Goal: Transaction & Acquisition: Purchase product/service

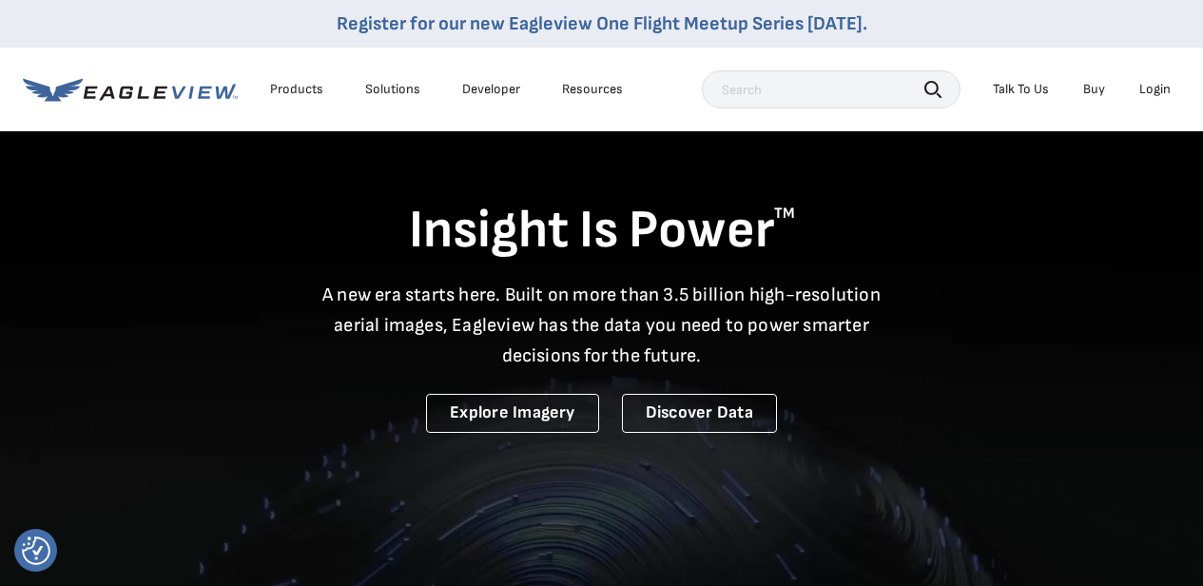
click at [1167, 87] on div "Login" at bounding box center [1155, 89] width 31 height 17
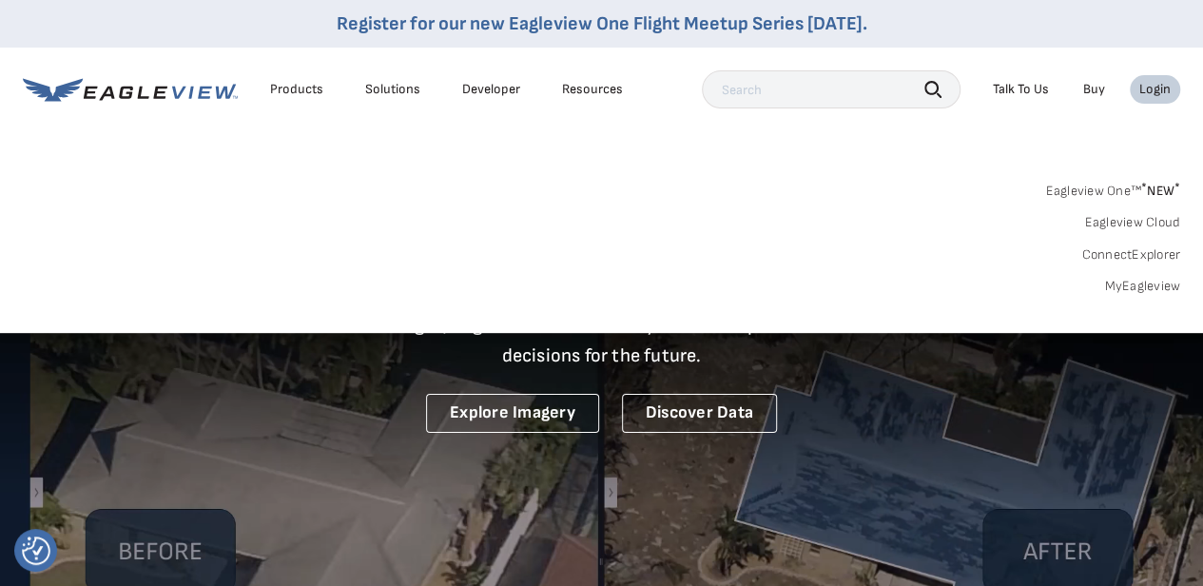
click at [1125, 288] on link "MyEagleview" at bounding box center [1143, 286] width 76 height 17
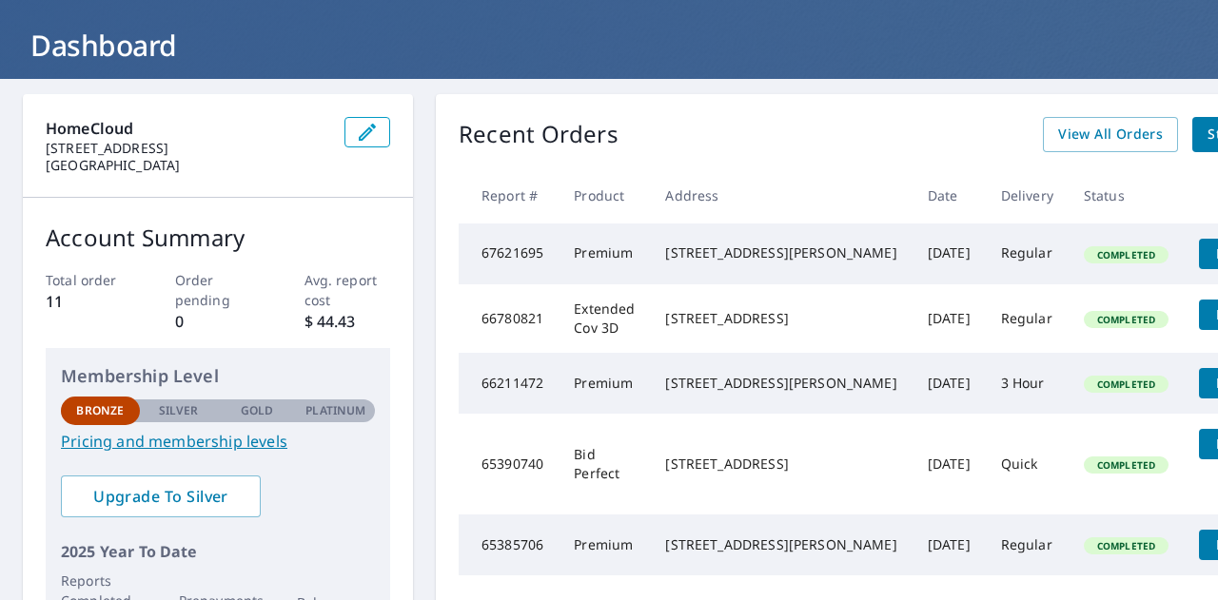
scroll to position [95, 0]
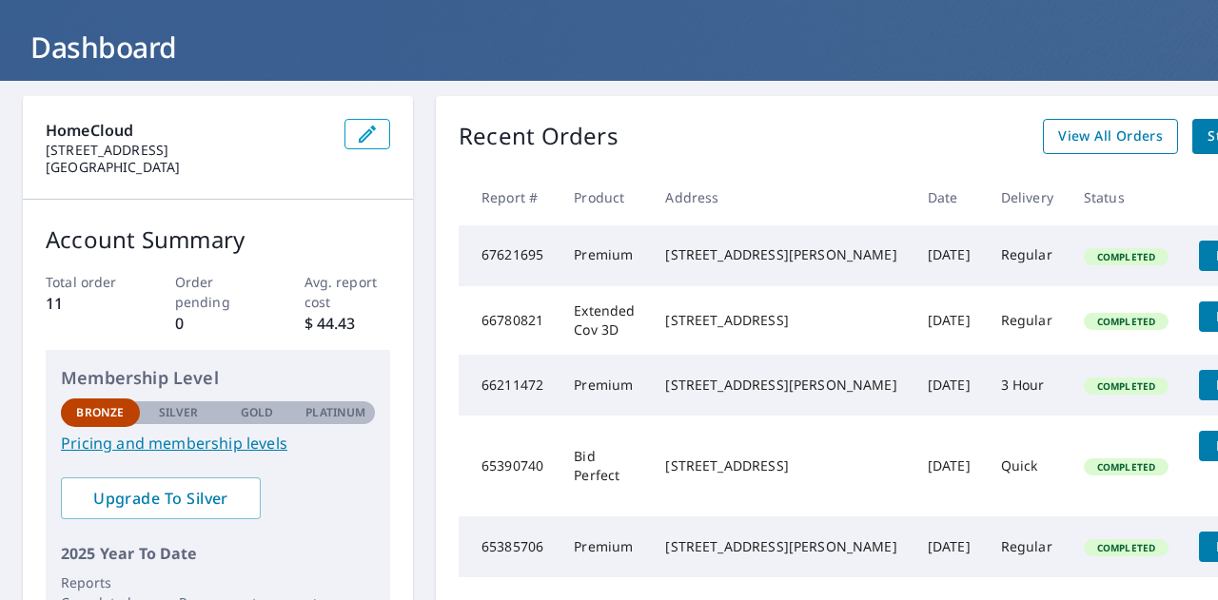
click at [1058, 146] on span "View All Orders" at bounding box center [1110, 137] width 105 height 24
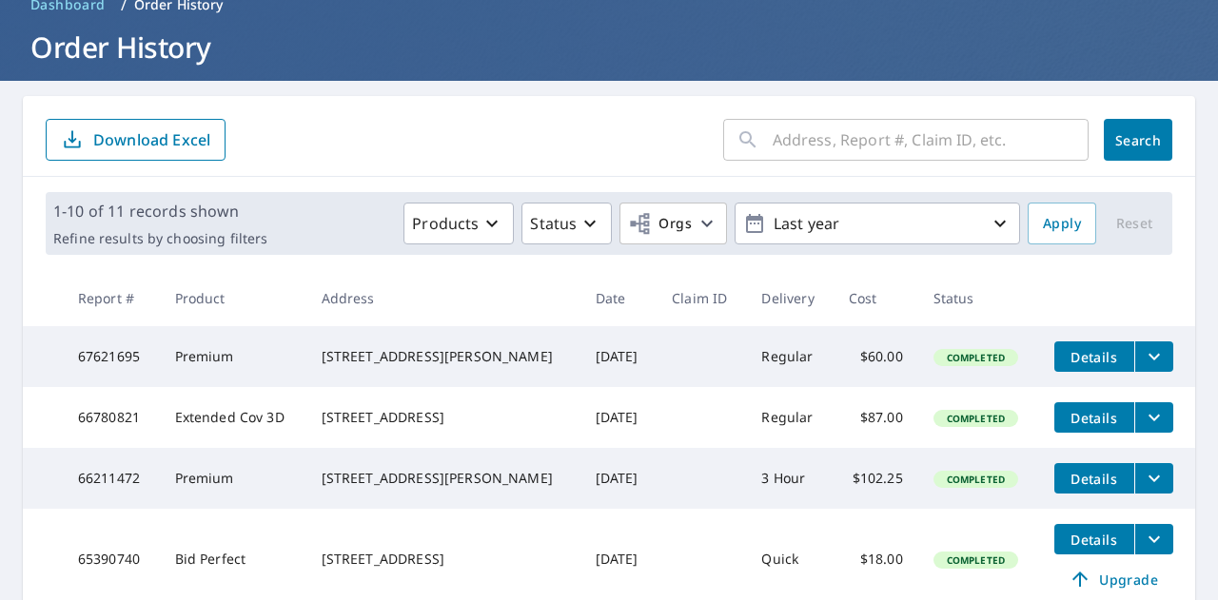
click at [797, 136] on input "text" at bounding box center [931, 139] width 316 height 53
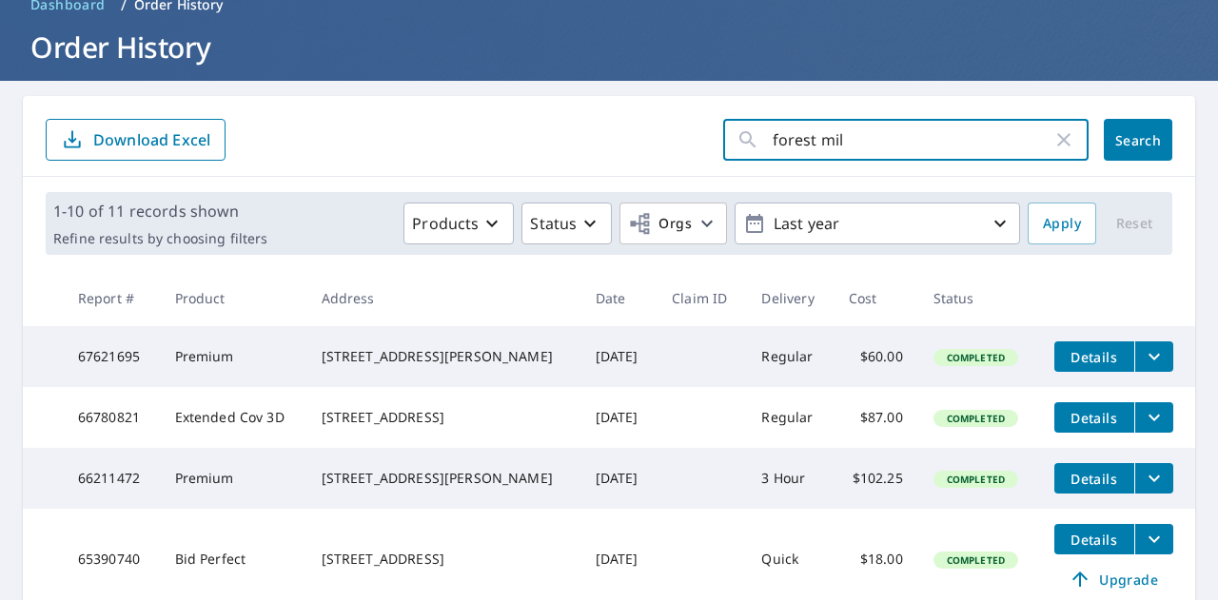
type input "forest mill"
click at [1114, 151] on button "Search" at bounding box center [1138, 140] width 68 height 42
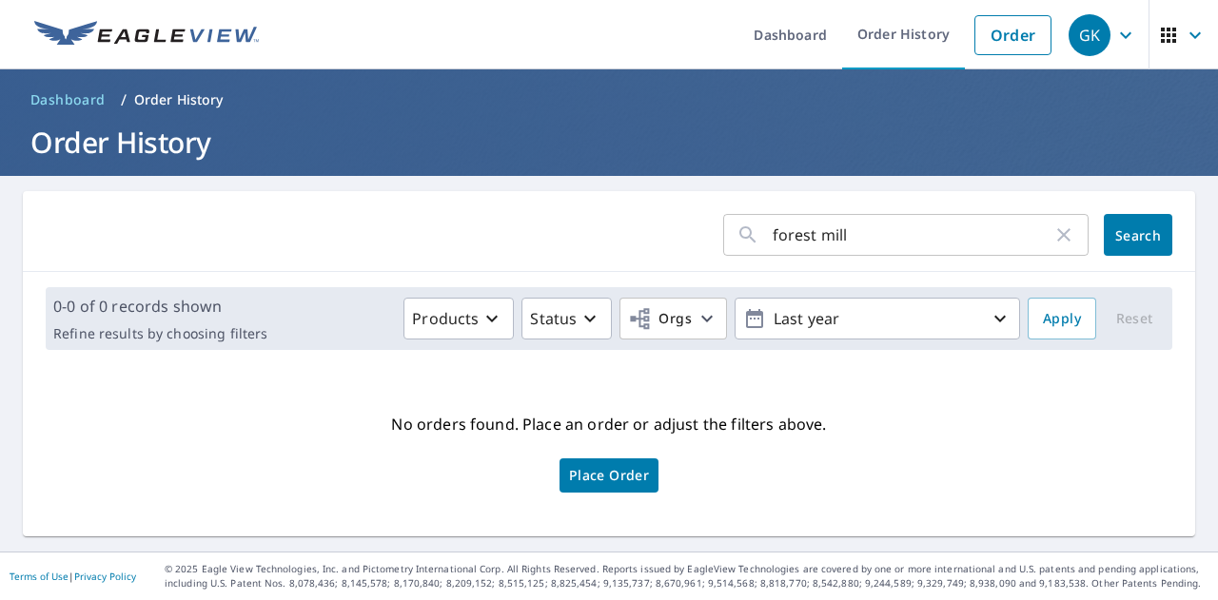
click at [642, 477] on link "Place Order" at bounding box center [608, 476] width 99 height 34
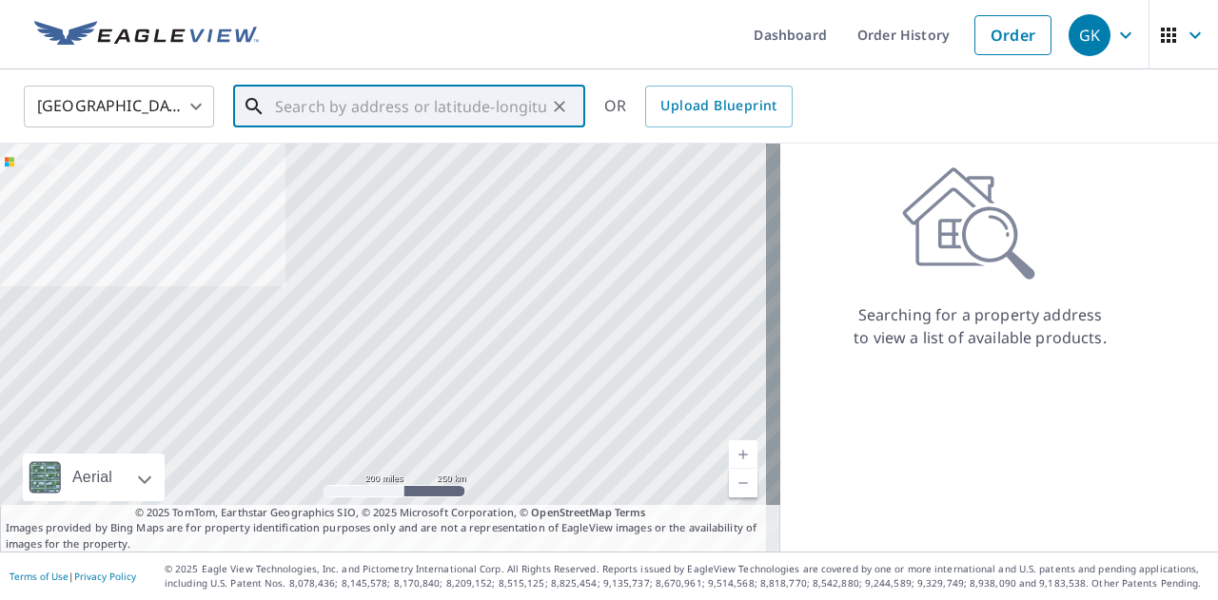
click at [461, 101] on input "text" at bounding box center [410, 106] width 271 height 53
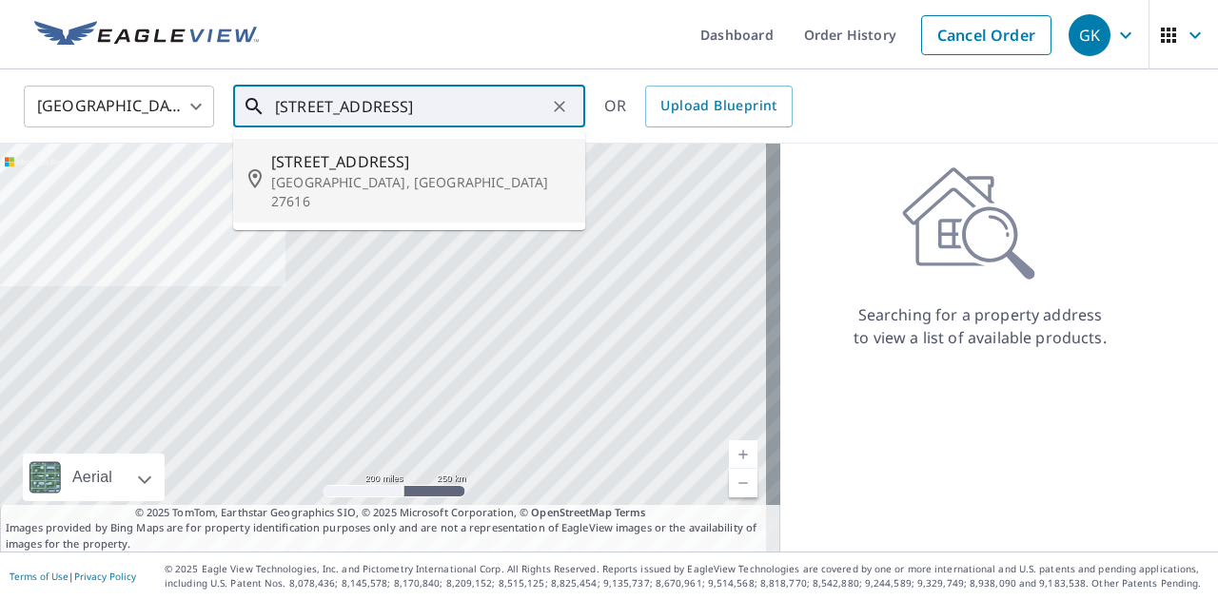
click at [368, 174] on p "[GEOGRAPHIC_DATA], [GEOGRAPHIC_DATA] 27616" at bounding box center [420, 192] width 299 height 38
type input "[STREET_ADDRESS]"
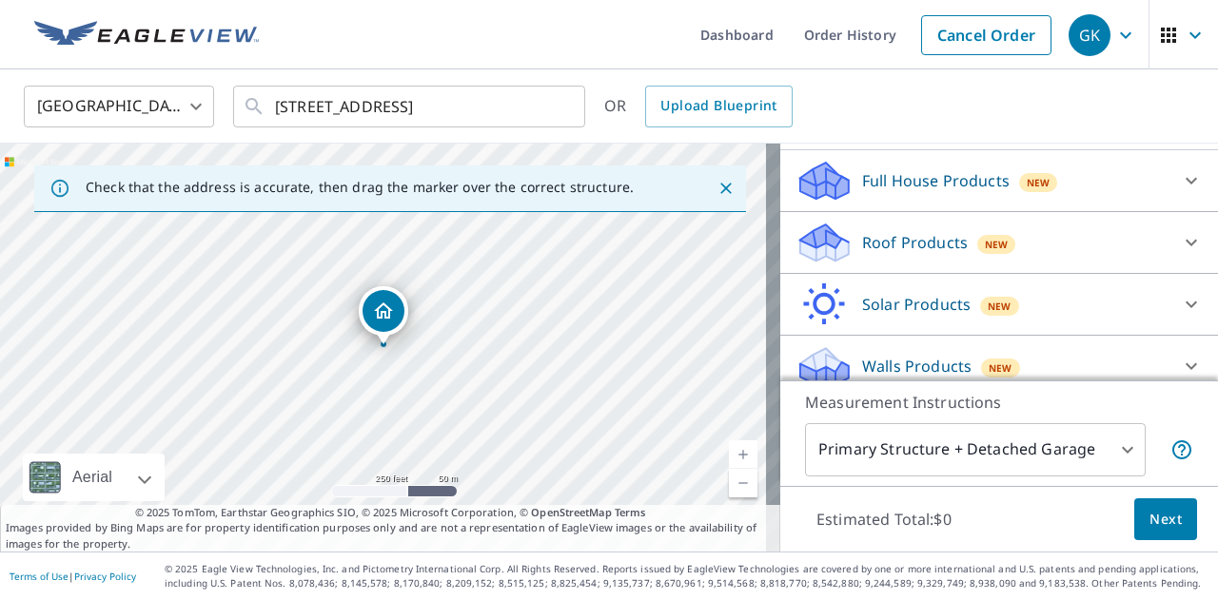
click at [1054, 237] on div "Roof Products New" at bounding box center [981, 243] width 373 height 45
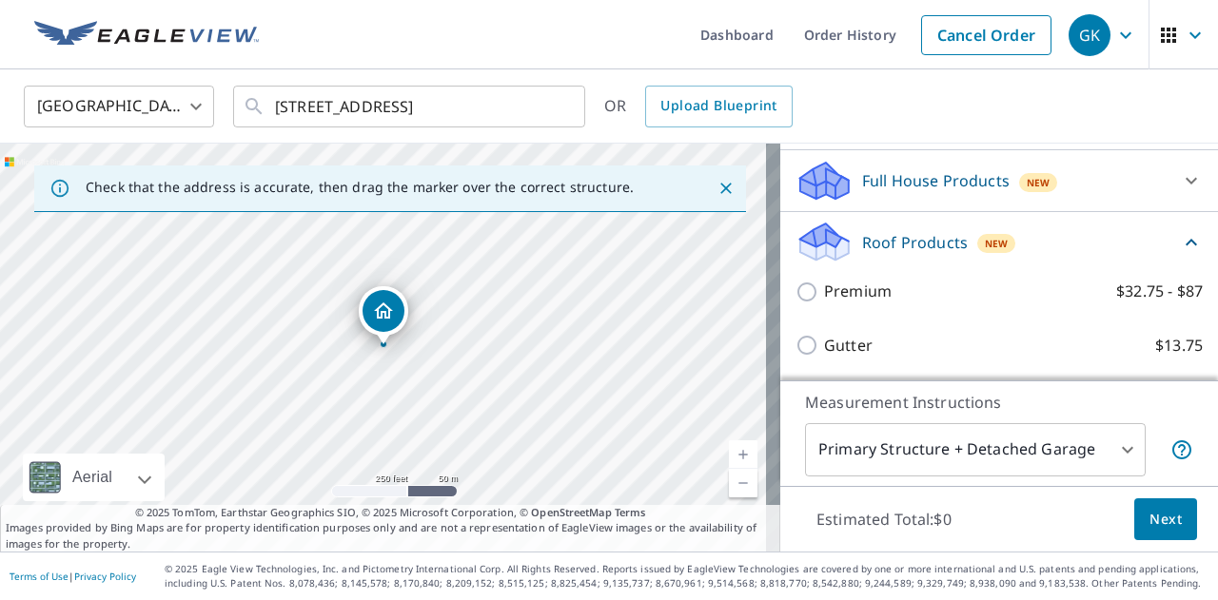
scroll to position [285, 0]
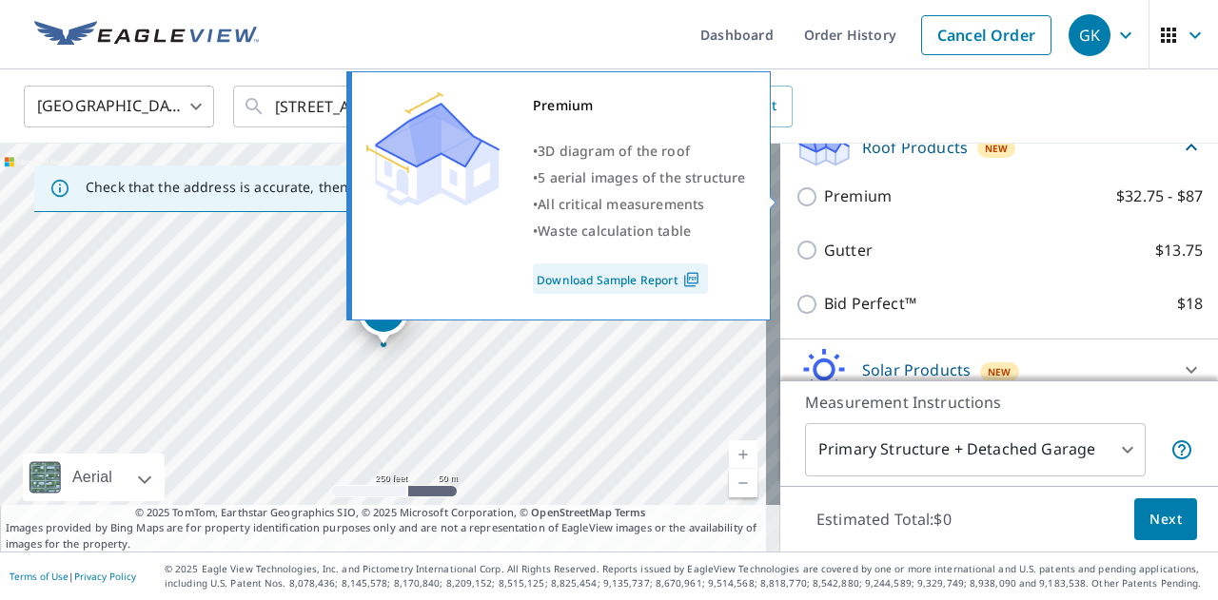
click at [850, 199] on p "Premium" at bounding box center [858, 197] width 68 height 24
click at [824, 199] on input "Premium $32.75 - $87" at bounding box center [809, 197] width 29 height 23
checkbox input "true"
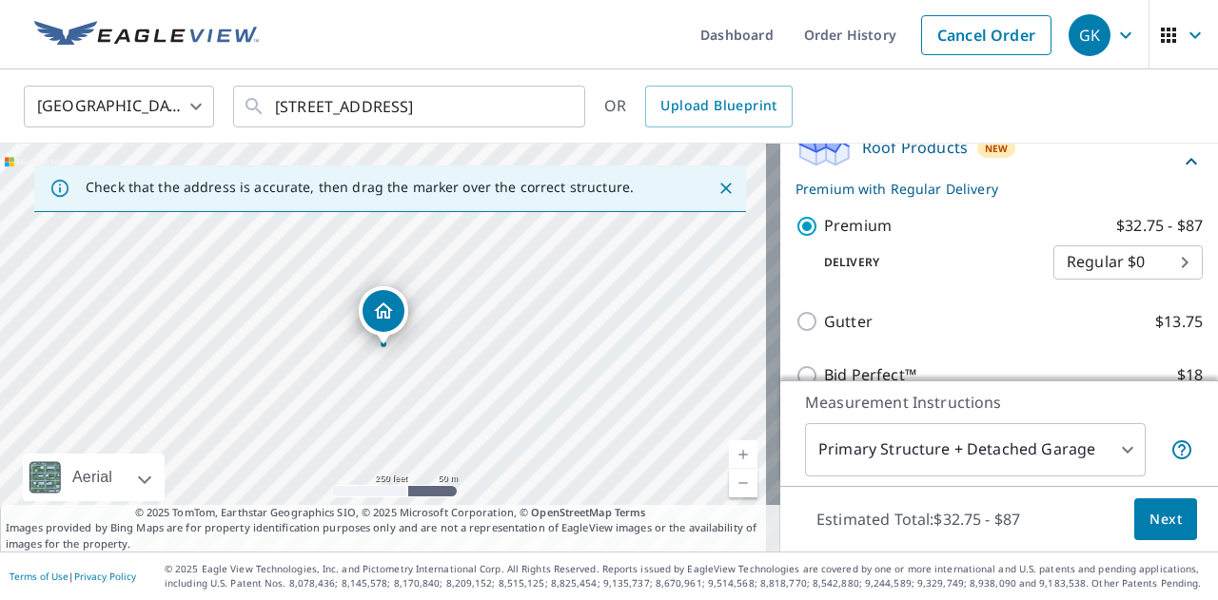
click at [1073, 252] on body "GK GK Dashboard Order History Cancel Order GK United States US ​ 3229 Forest Mi…" at bounding box center [609, 300] width 1218 height 600
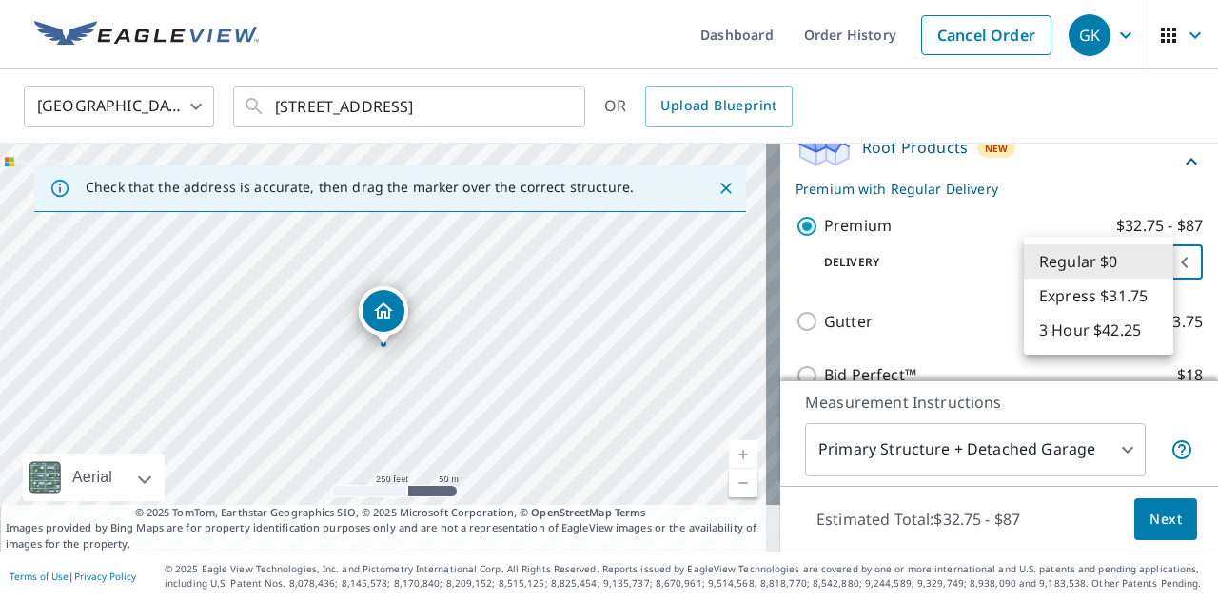
click at [1070, 264] on li "Regular $0" at bounding box center [1098, 261] width 149 height 34
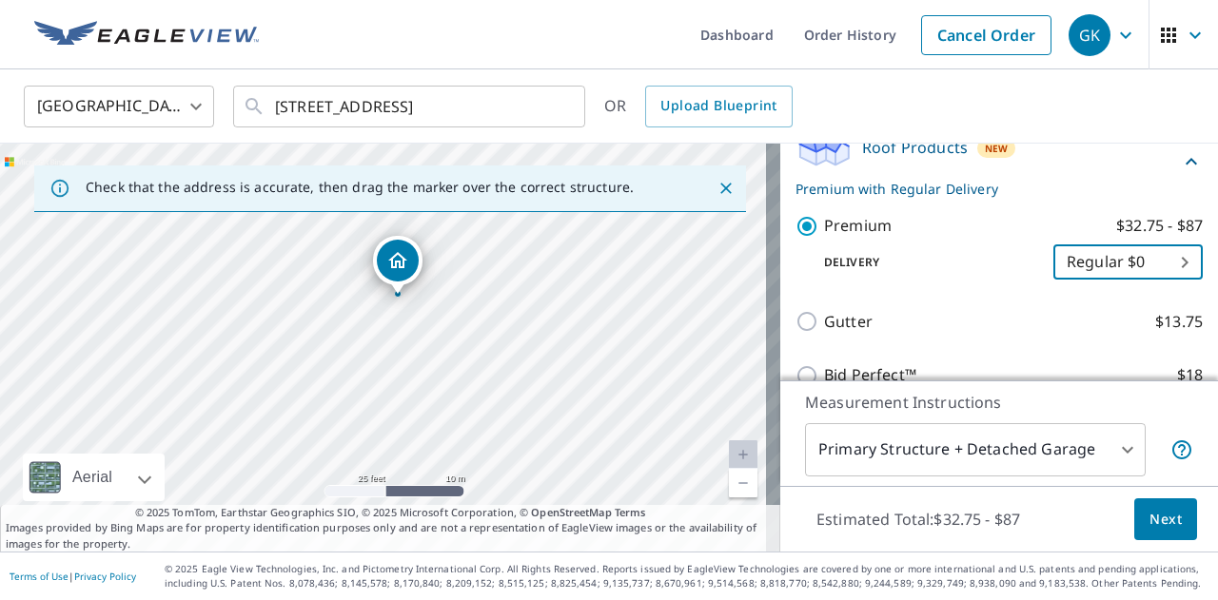
drag, startPoint x: 375, startPoint y: 343, endPoint x: 434, endPoint y: 368, distance: 64.0
click at [434, 368] on div "3229 Forest Mill Cir Raleigh, NC 27616" at bounding box center [390, 348] width 780 height 408
drag, startPoint x: 434, startPoint y: 368, endPoint x: 474, endPoint y: 345, distance: 46.0
click at [474, 345] on div "3229 Forest Mill Cir Raleigh, NC 27616" at bounding box center [390, 348] width 780 height 408
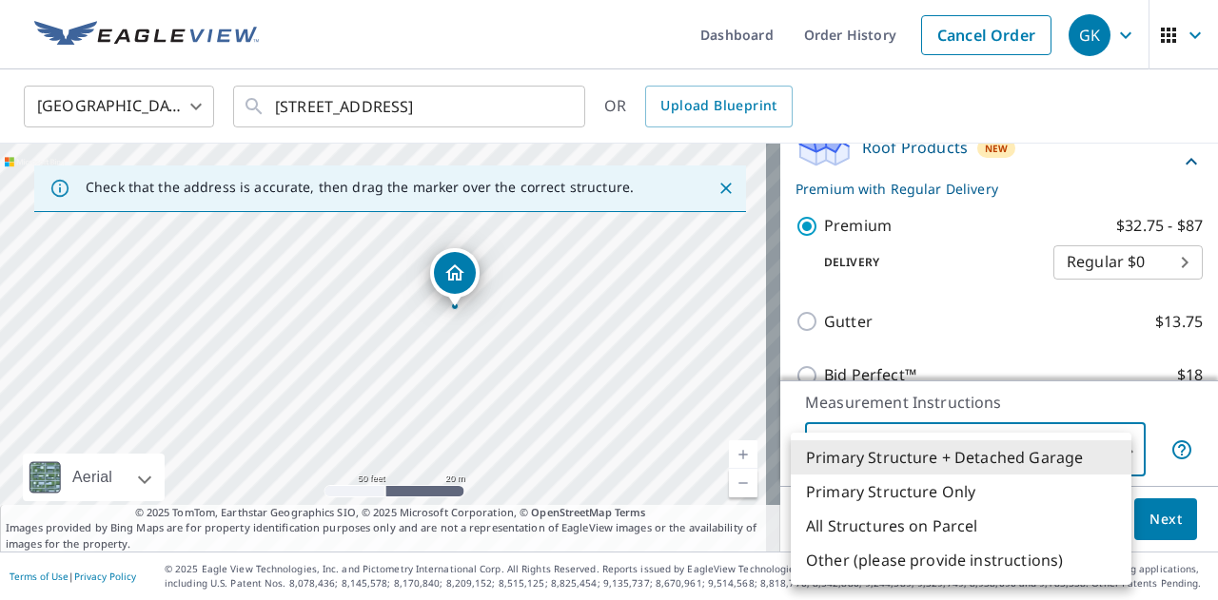
click at [1002, 461] on body "GK GK Dashboard Order History Cancel Order GK United States US ​ 3229 Forest Mi…" at bounding box center [609, 300] width 1218 height 600
click at [974, 487] on li "Primary Structure Only" at bounding box center [961, 492] width 341 height 34
type input "2"
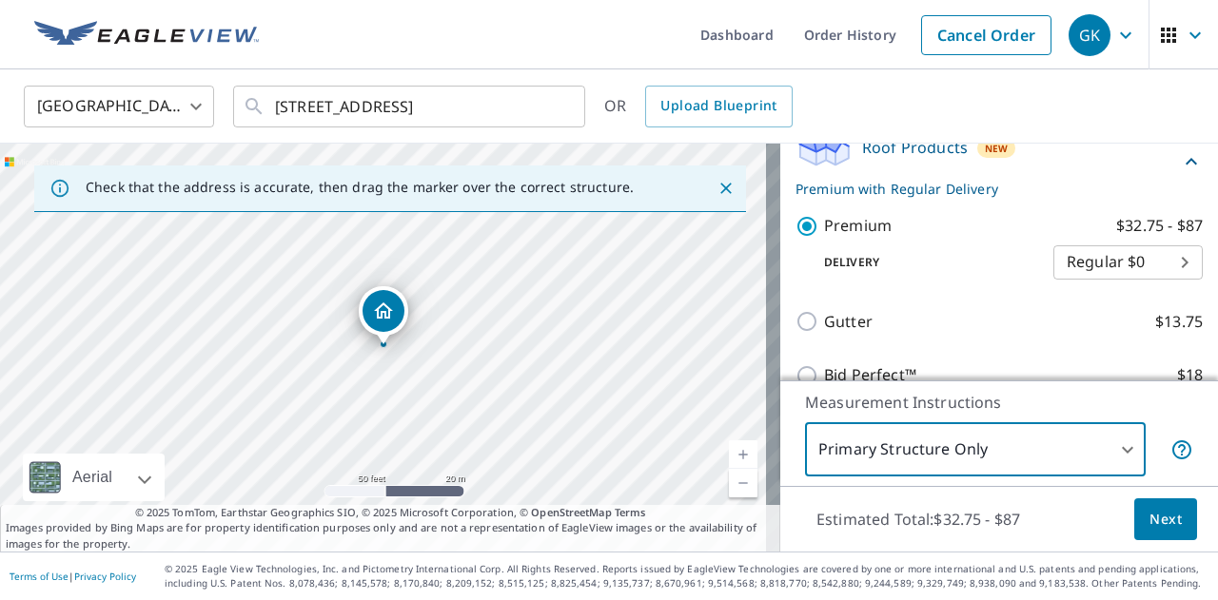
click at [1149, 518] on span "Next" at bounding box center [1165, 520] width 32 height 24
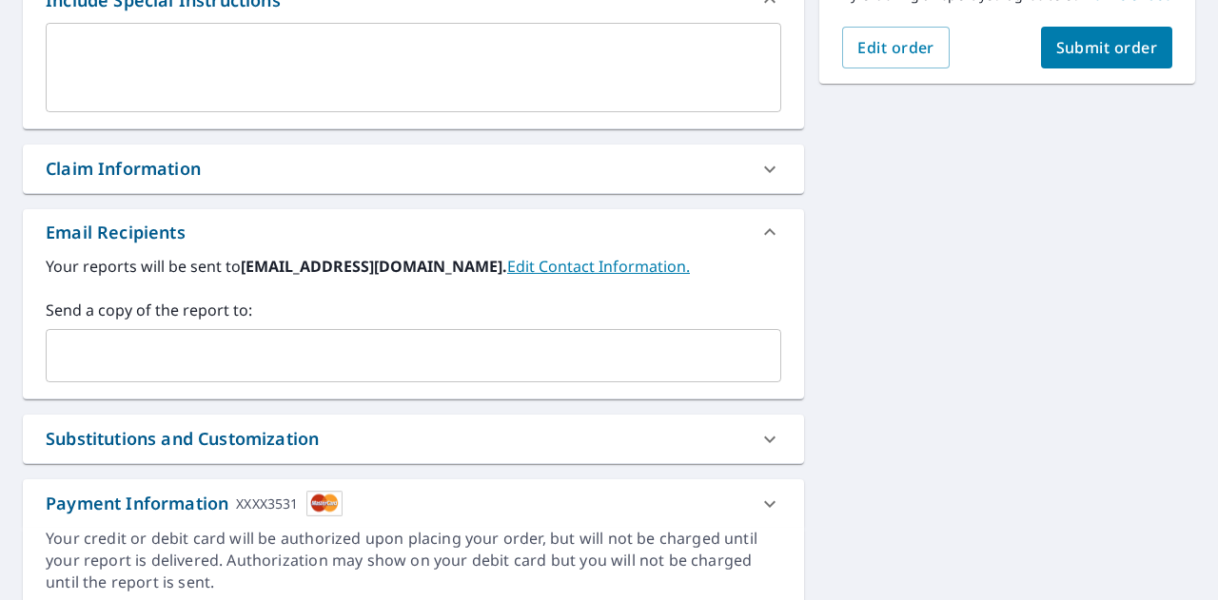
scroll to position [571, 0]
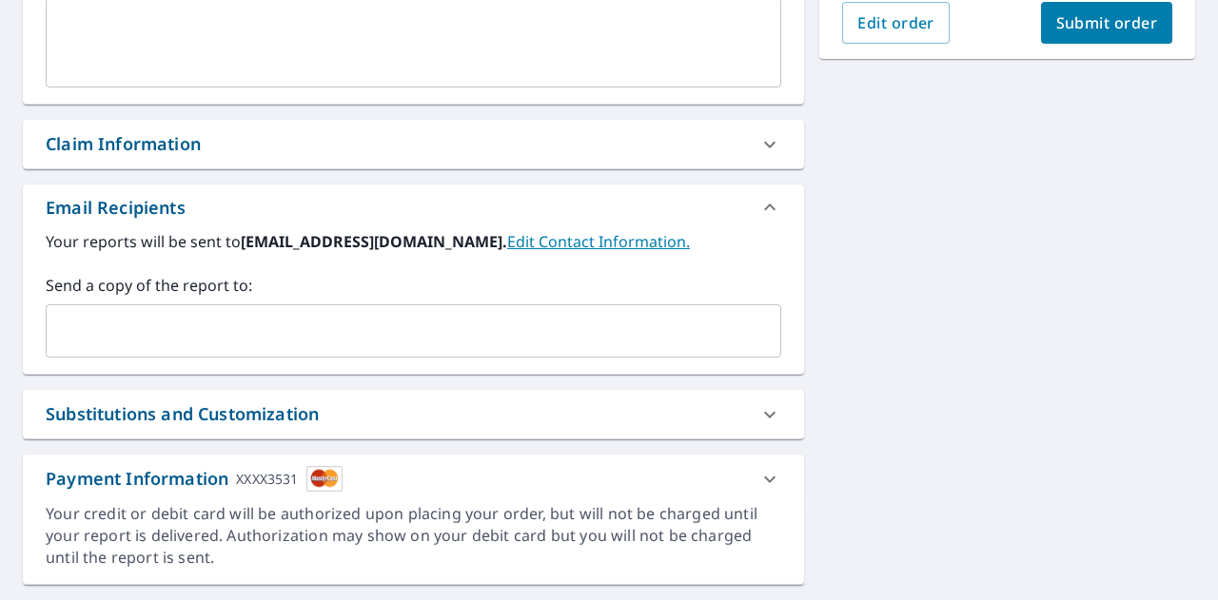
click at [636, 324] on input "text" at bounding box center [399, 331] width 690 height 36
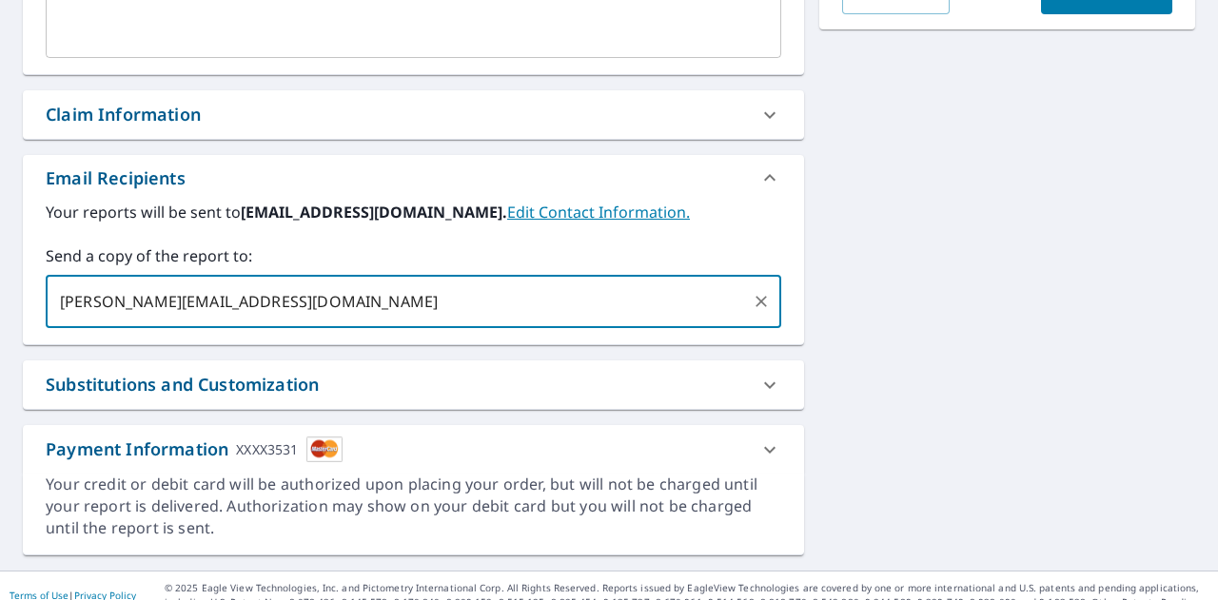
scroll to position [616, 0]
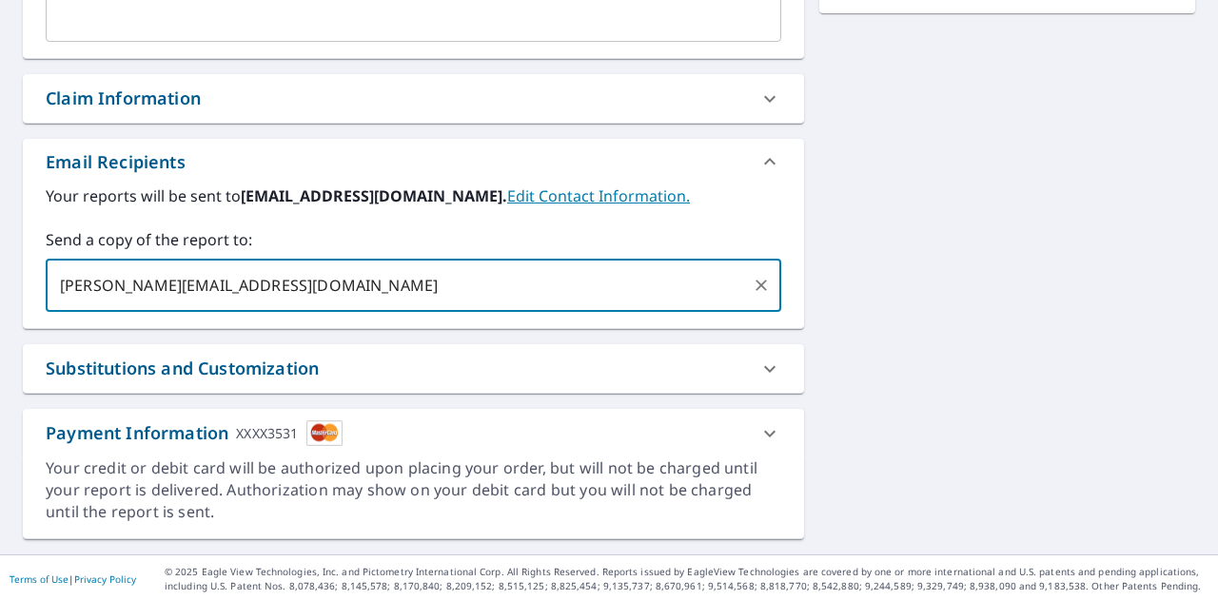
type input "mason@gethomecloud.com"
click at [774, 360] on div at bounding box center [770, 369] width 46 height 46
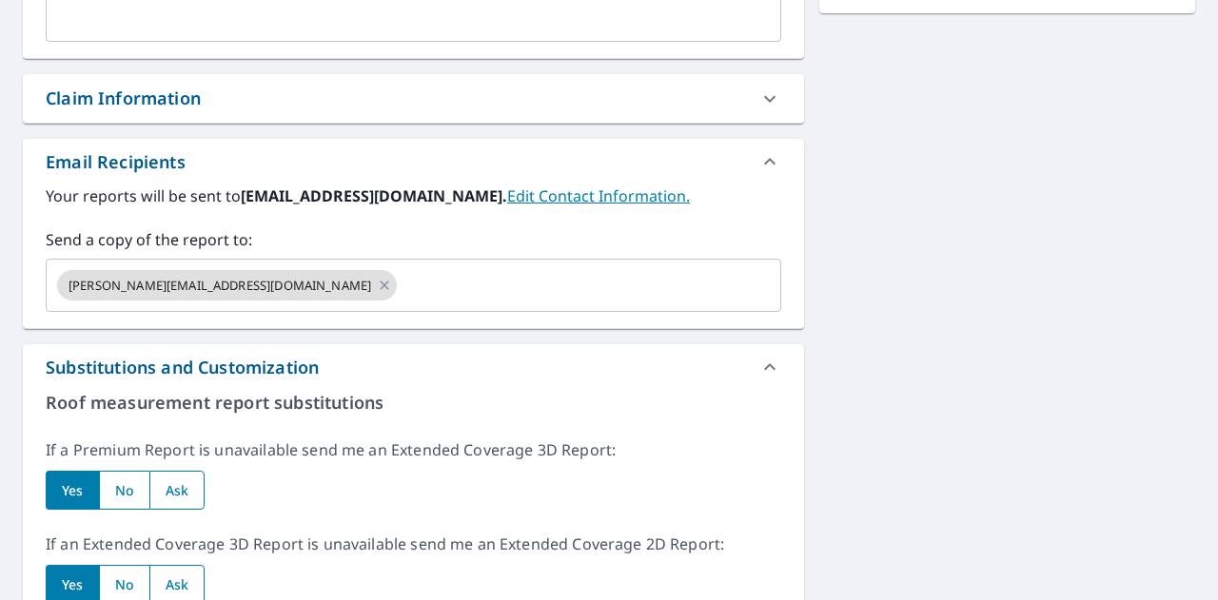
click at [774, 358] on div at bounding box center [770, 367] width 46 height 46
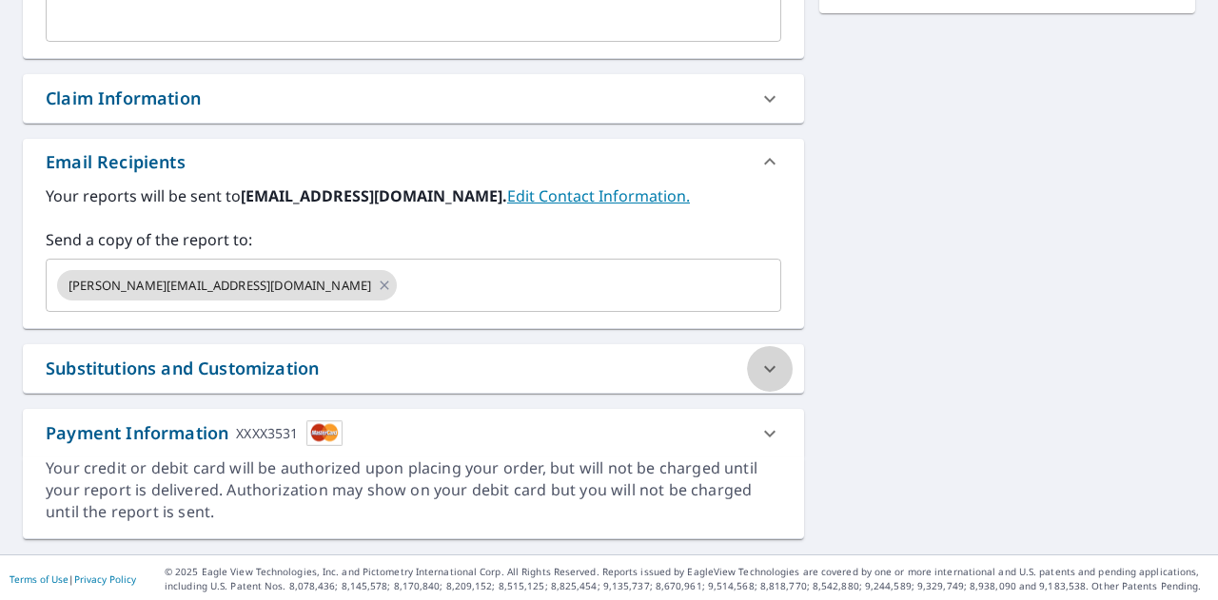
click at [771, 358] on icon at bounding box center [769, 369] width 23 height 23
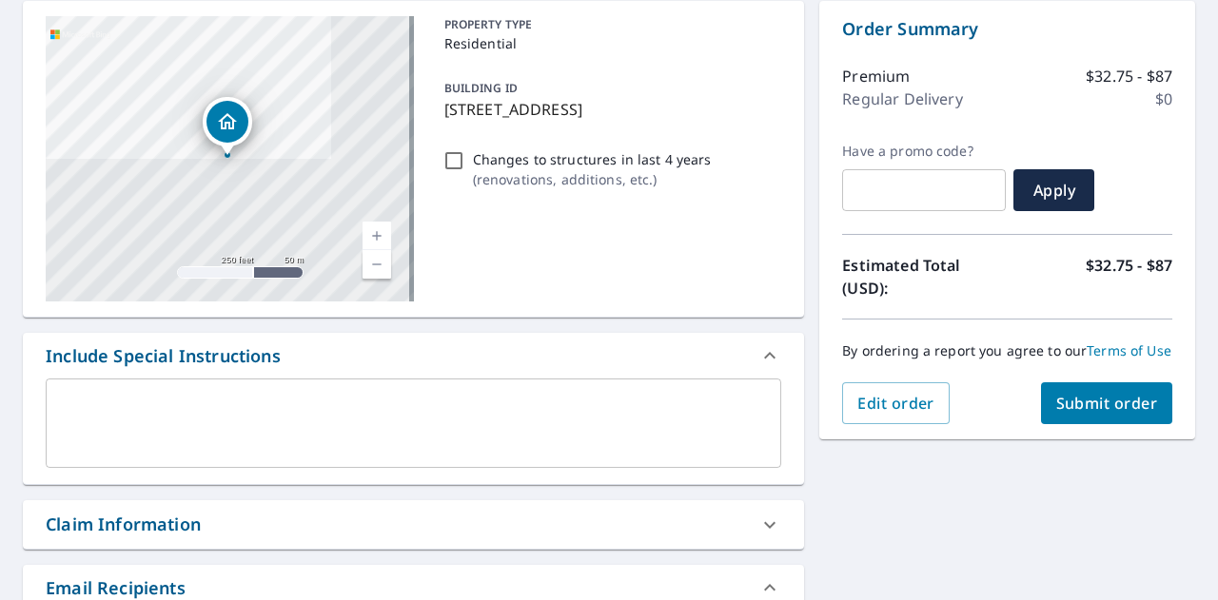
scroll to position [95, 0]
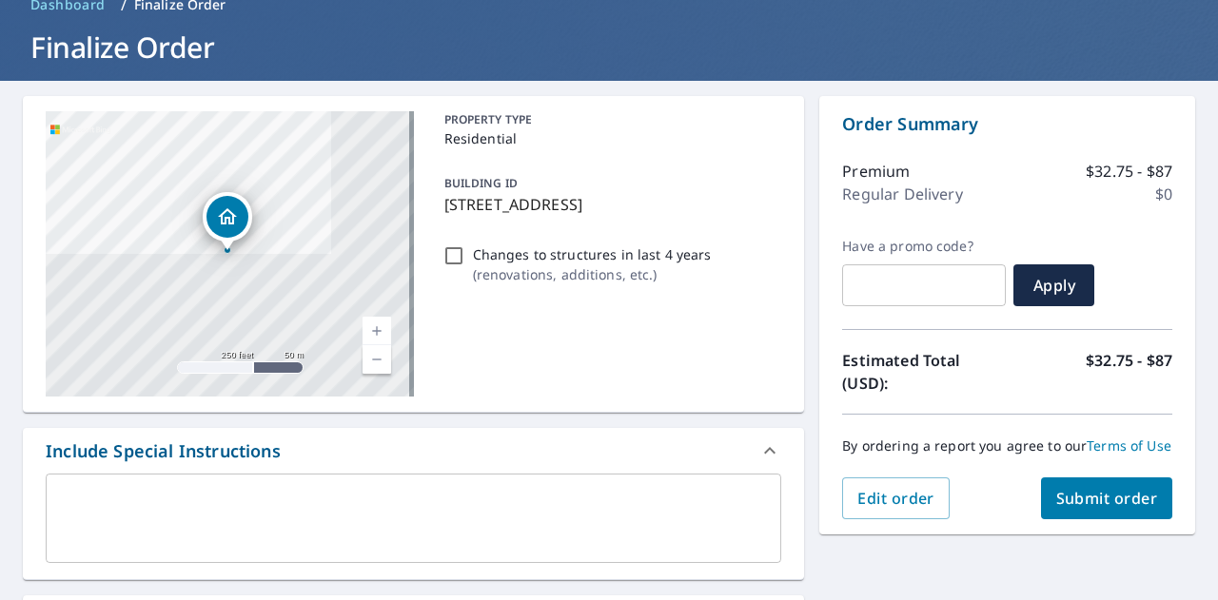
click at [1060, 508] on span "Submit order" at bounding box center [1107, 498] width 102 height 21
